Goal: Find specific page/section: Find specific page/section

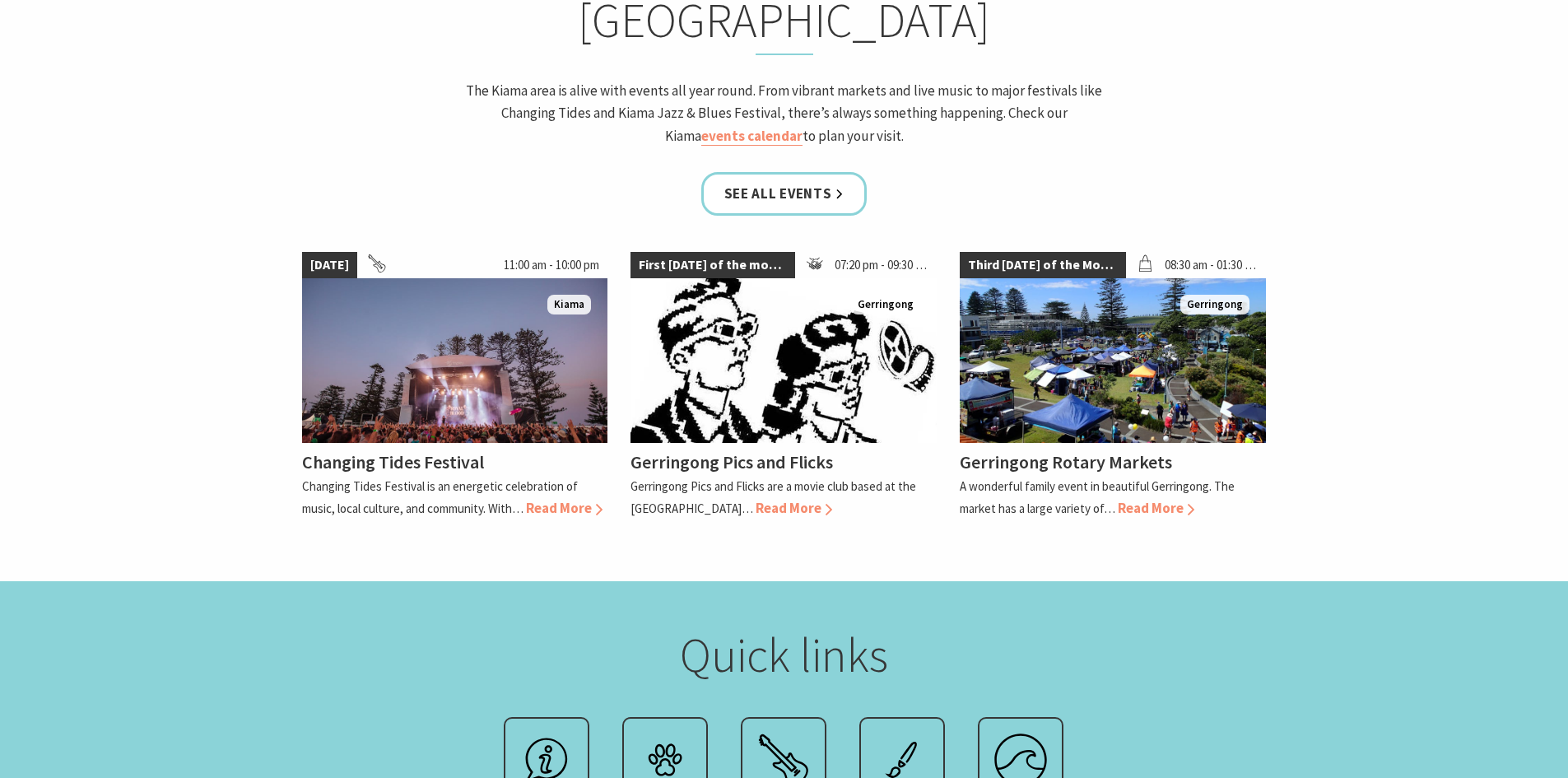
scroll to position [1647, 0]
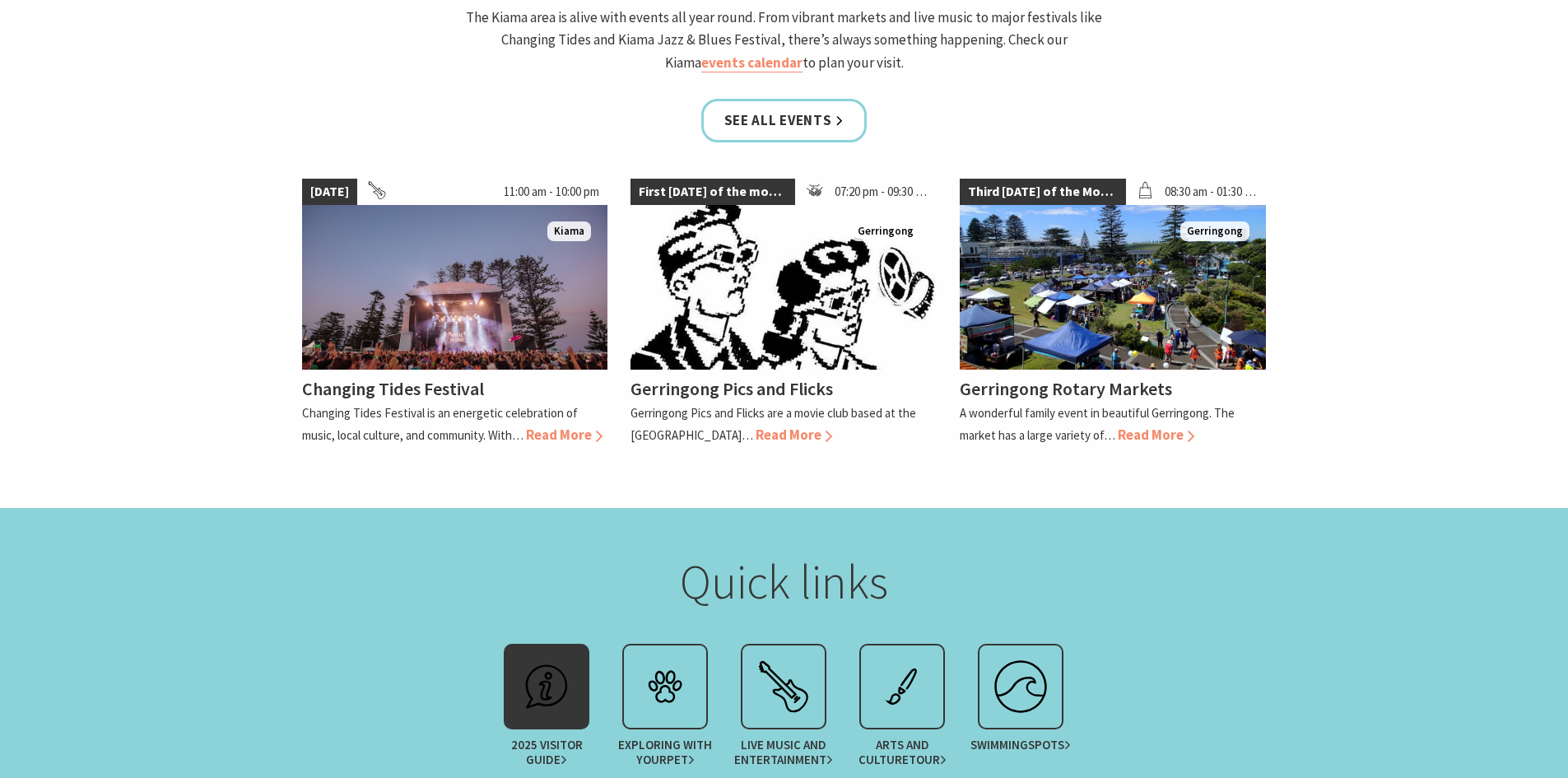
click at [536, 654] on img at bounding box center [546, 686] width 66 height 66
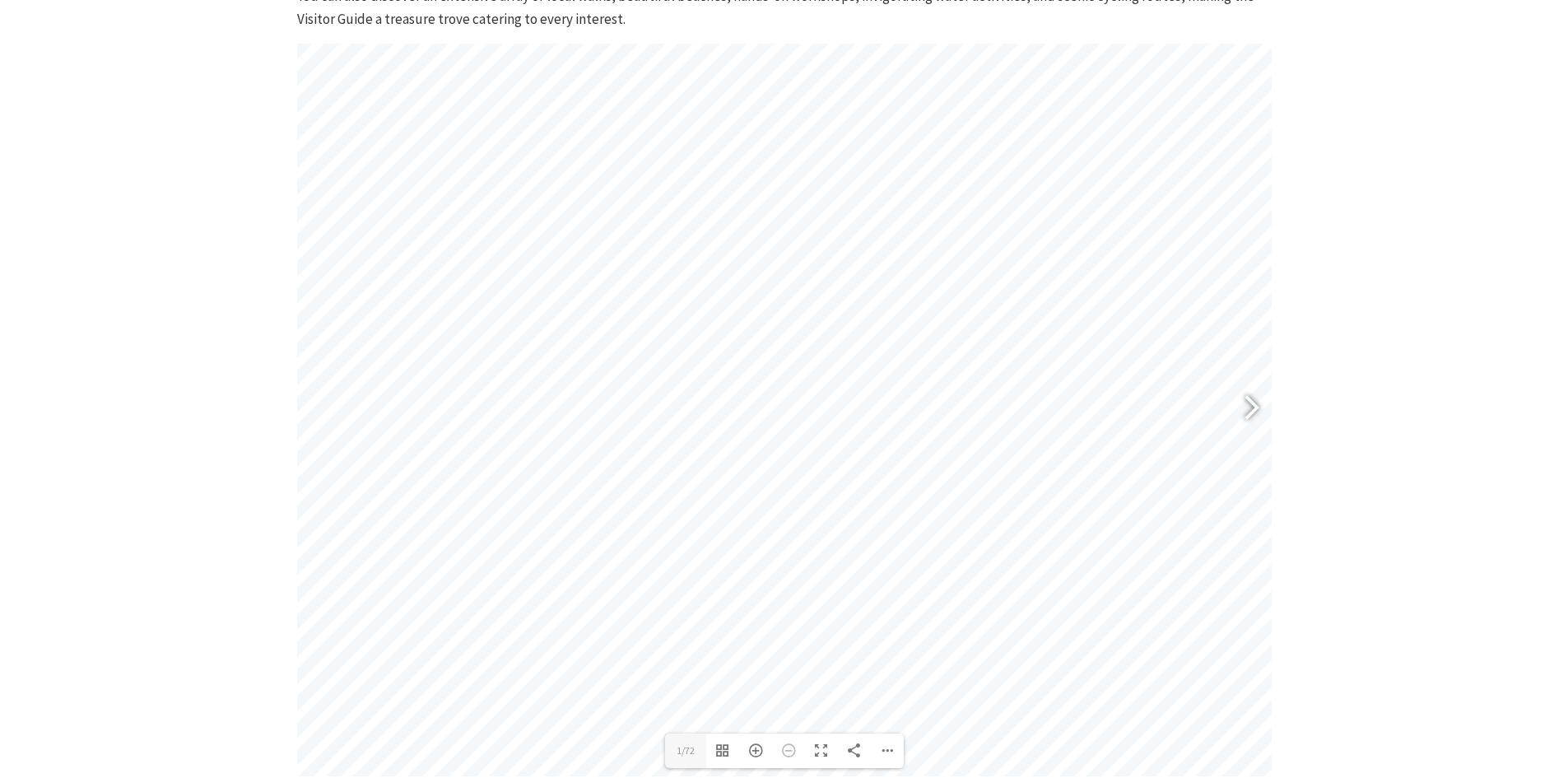
scroll to position [741, 0]
click at [1254, 397] on div at bounding box center [1245, 405] width 38 height 60
click at [324, 405] on div at bounding box center [324, 405] width 38 height 60
click at [1246, 403] on div at bounding box center [1245, 405] width 38 height 60
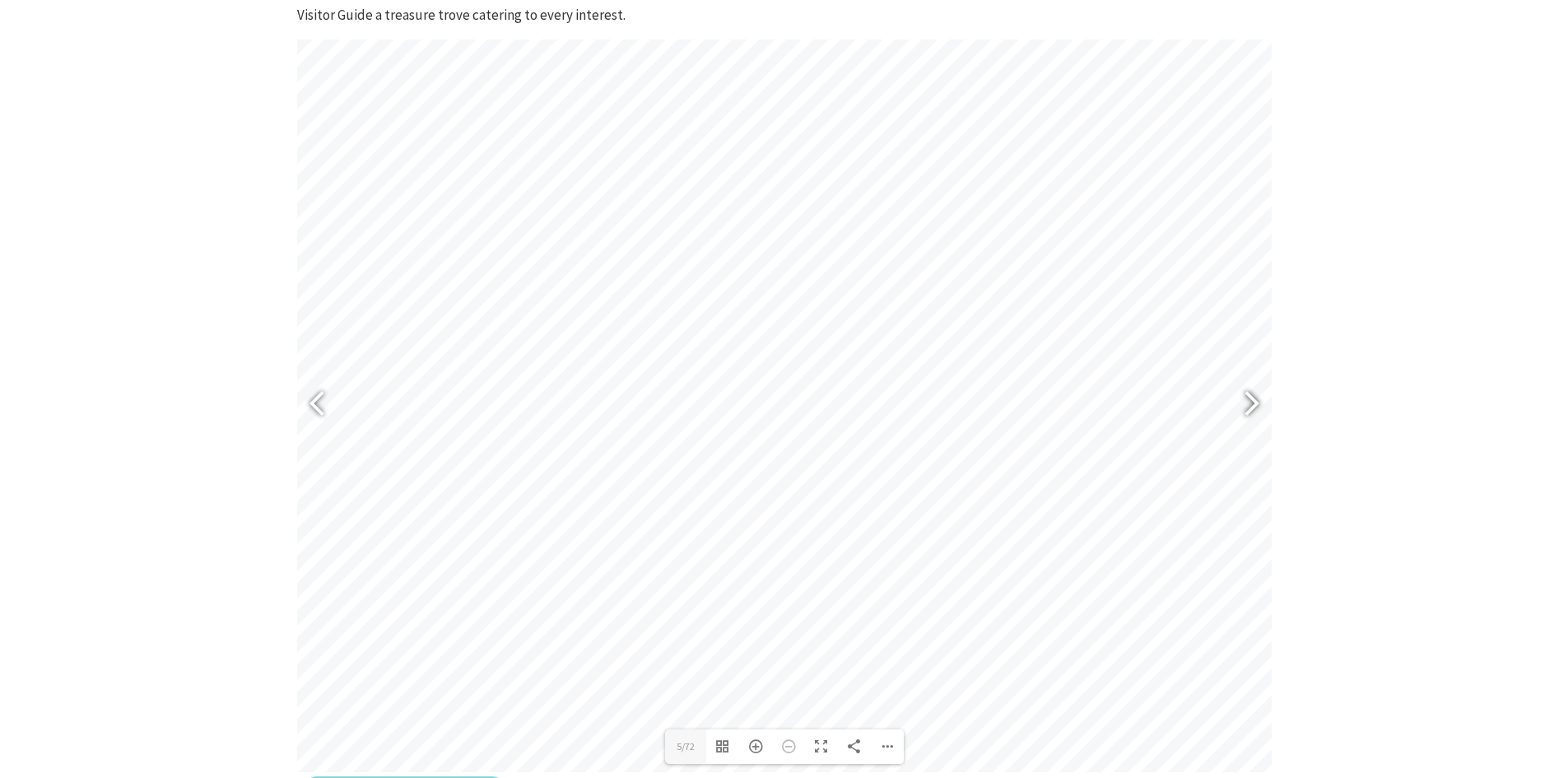
click at [1246, 403] on div at bounding box center [1245, 405] width 38 height 60
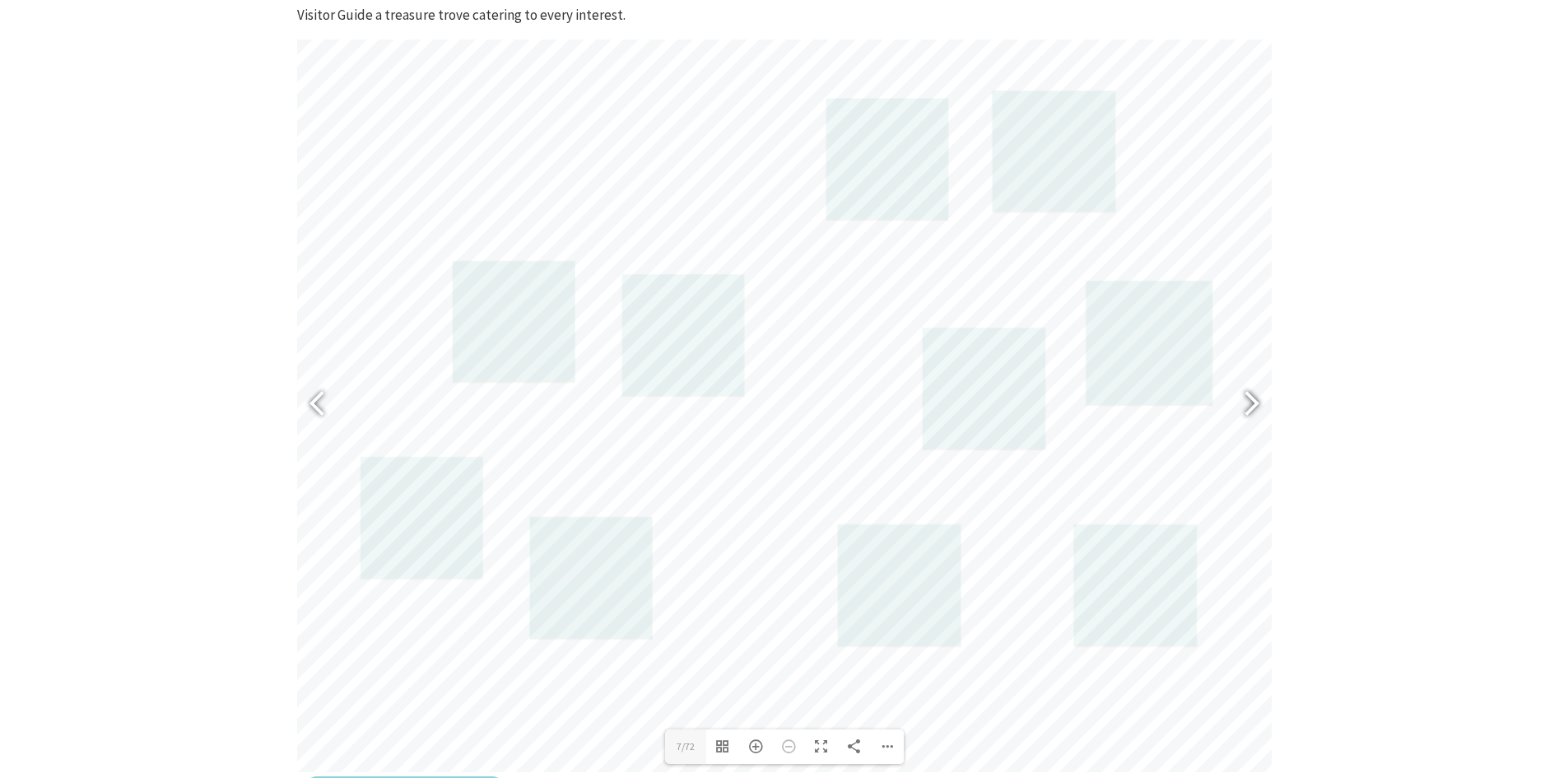
click at [1244, 402] on div at bounding box center [1245, 405] width 38 height 60
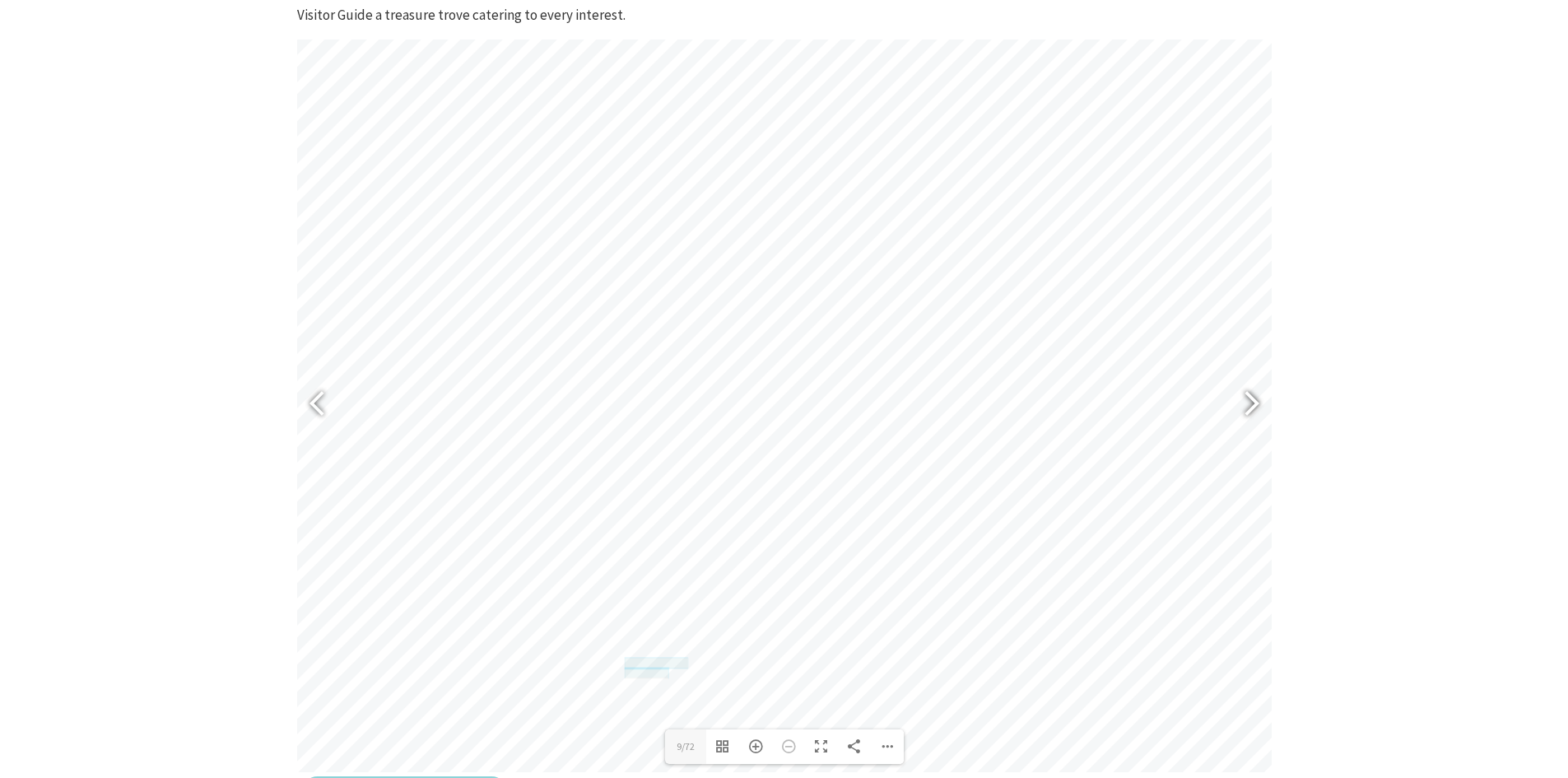
click at [1253, 405] on div at bounding box center [1245, 405] width 38 height 60
click at [1246, 406] on div at bounding box center [1245, 405] width 38 height 60
click at [1248, 403] on div at bounding box center [1245, 405] width 38 height 60
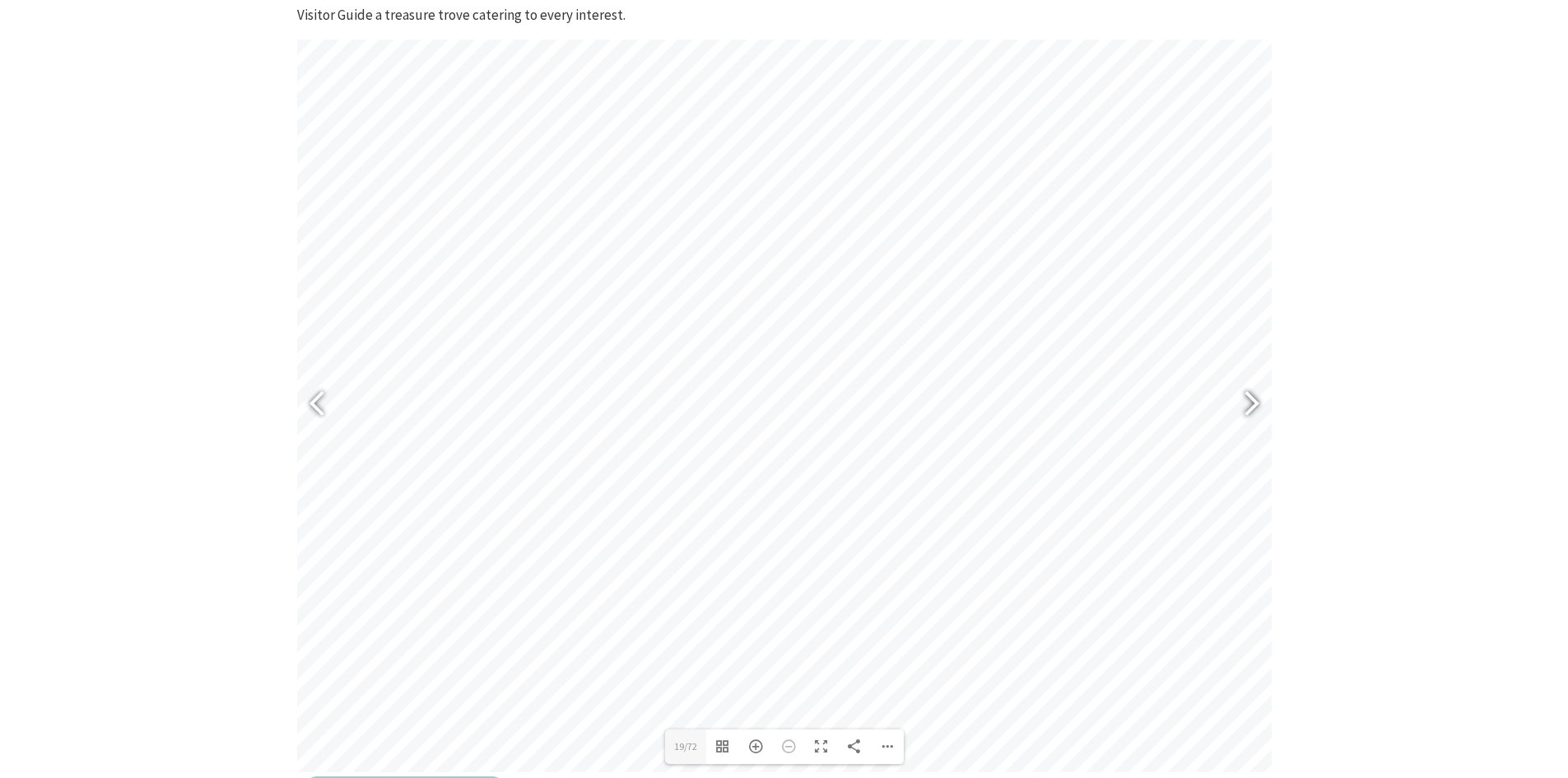
click at [1248, 403] on div at bounding box center [1245, 405] width 38 height 60
click at [1252, 404] on div at bounding box center [1245, 405] width 38 height 60
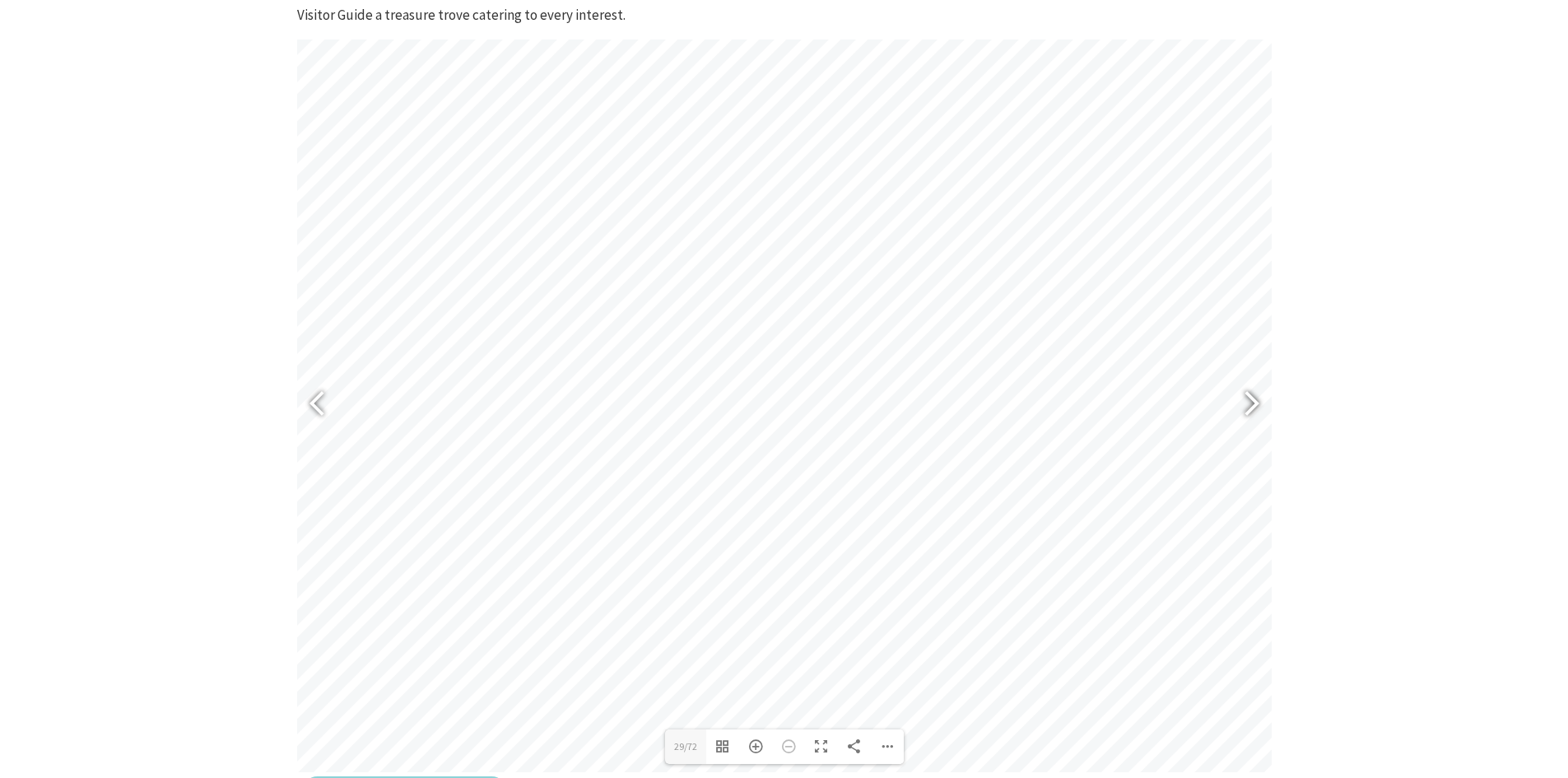
click at [1250, 402] on div at bounding box center [1245, 405] width 38 height 60
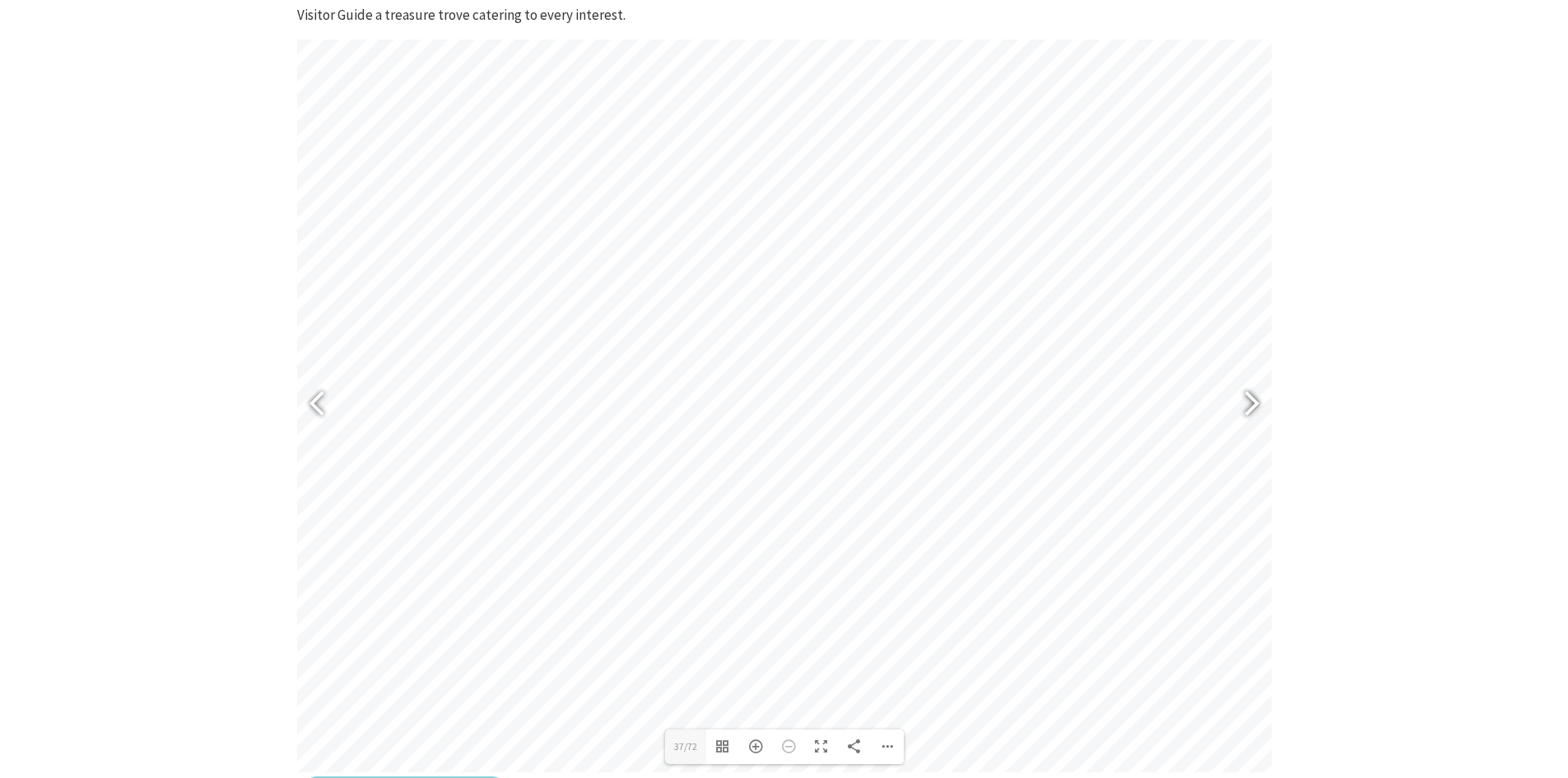
type input "39"
